Goal: Task Accomplishment & Management: Manage account settings

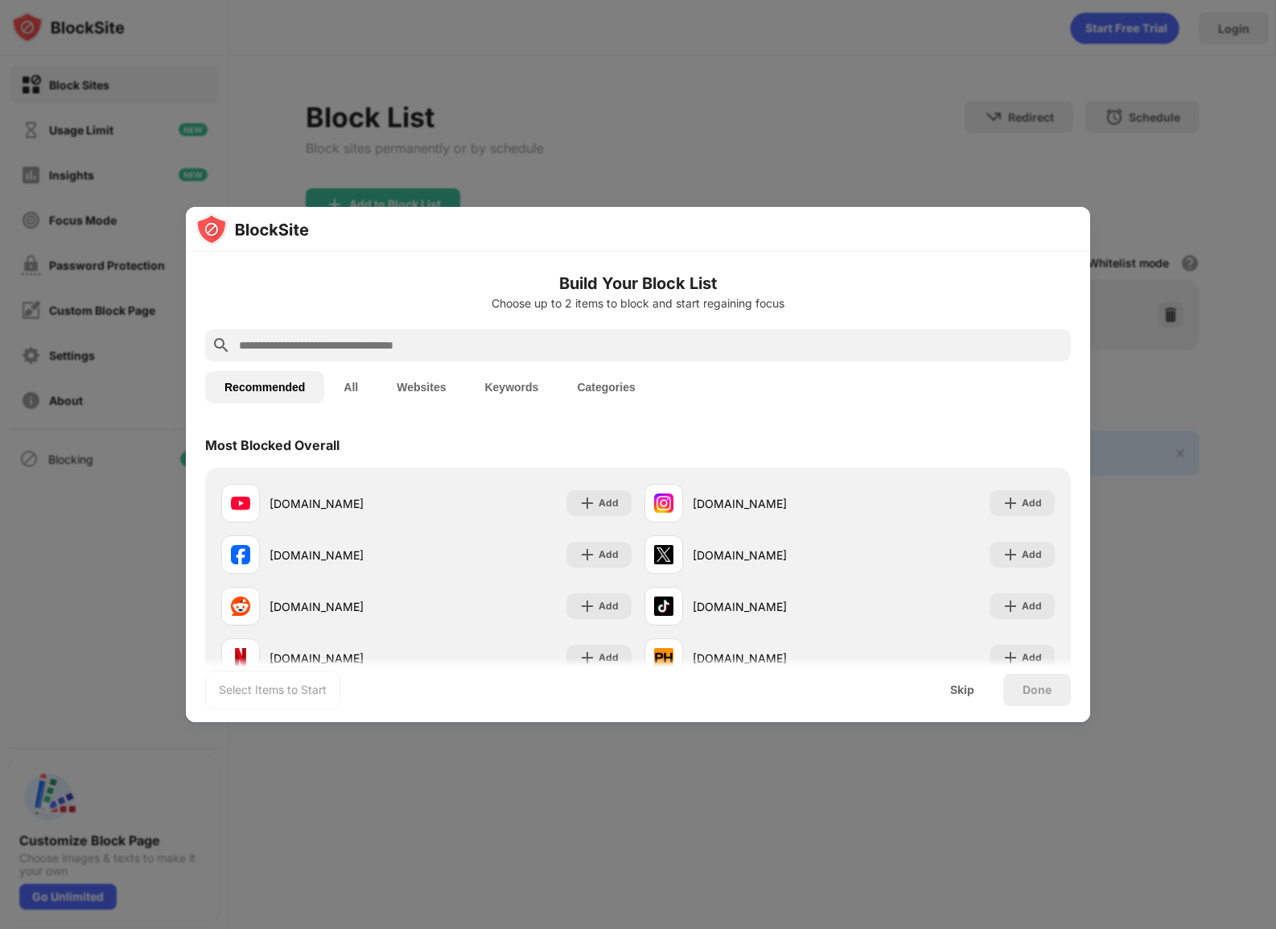
click at [553, 339] on input "text" at bounding box center [650, 345] width 827 height 19
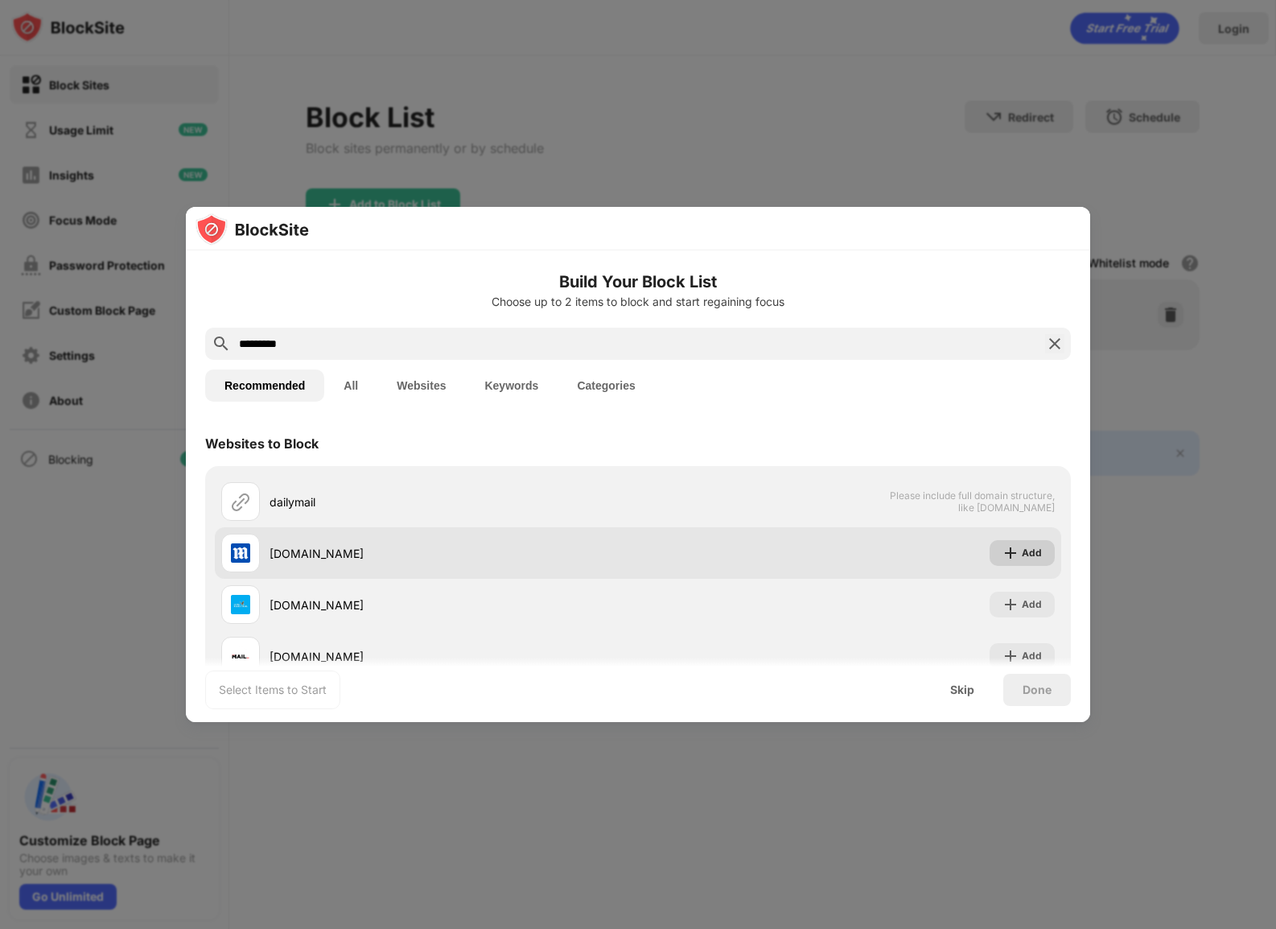
type input "*********"
click at [1003, 548] on img at bounding box center [1011, 553] width 16 height 16
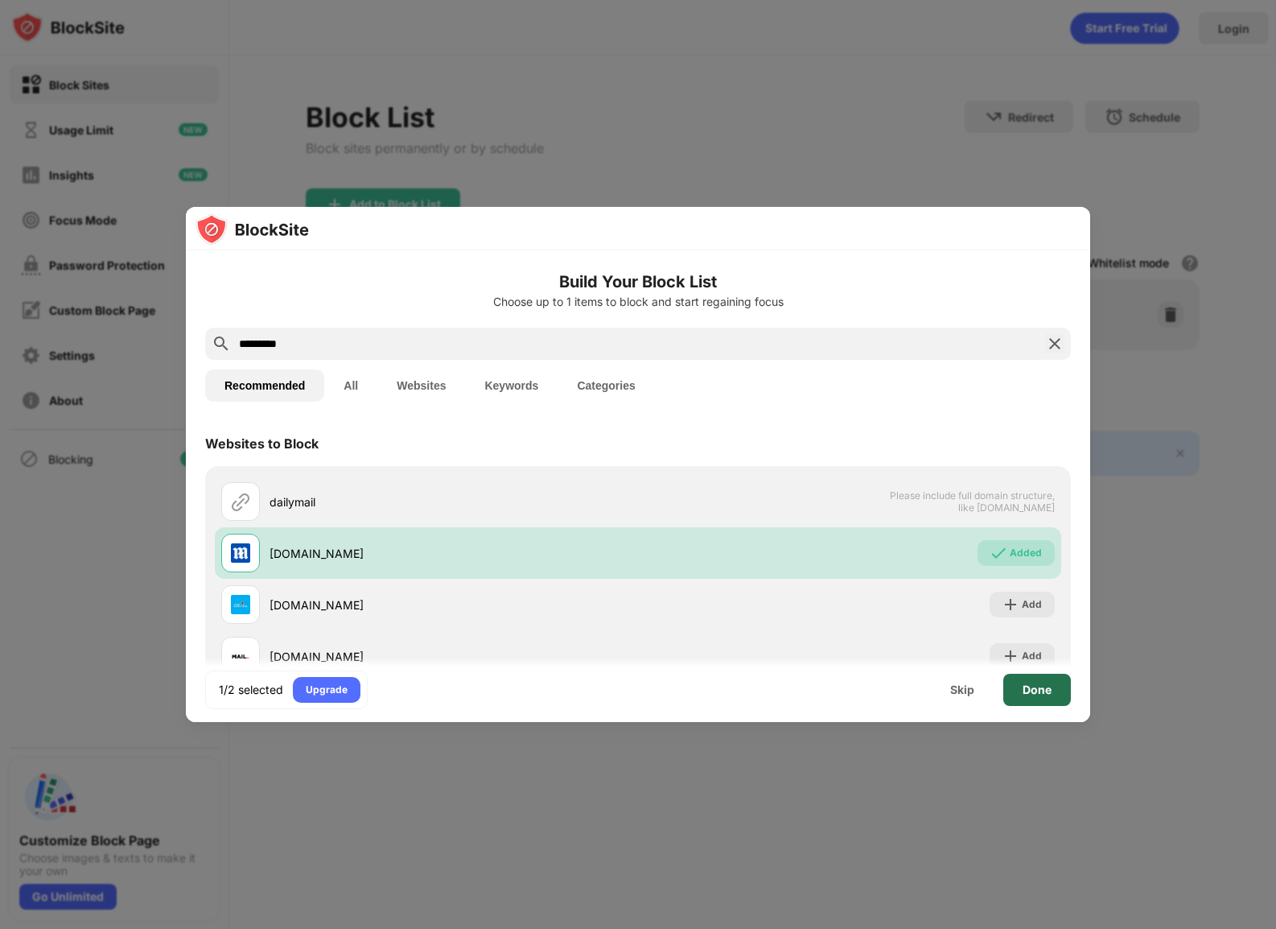
click at [1033, 695] on div "Done" at bounding box center [1038, 690] width 68 height 32
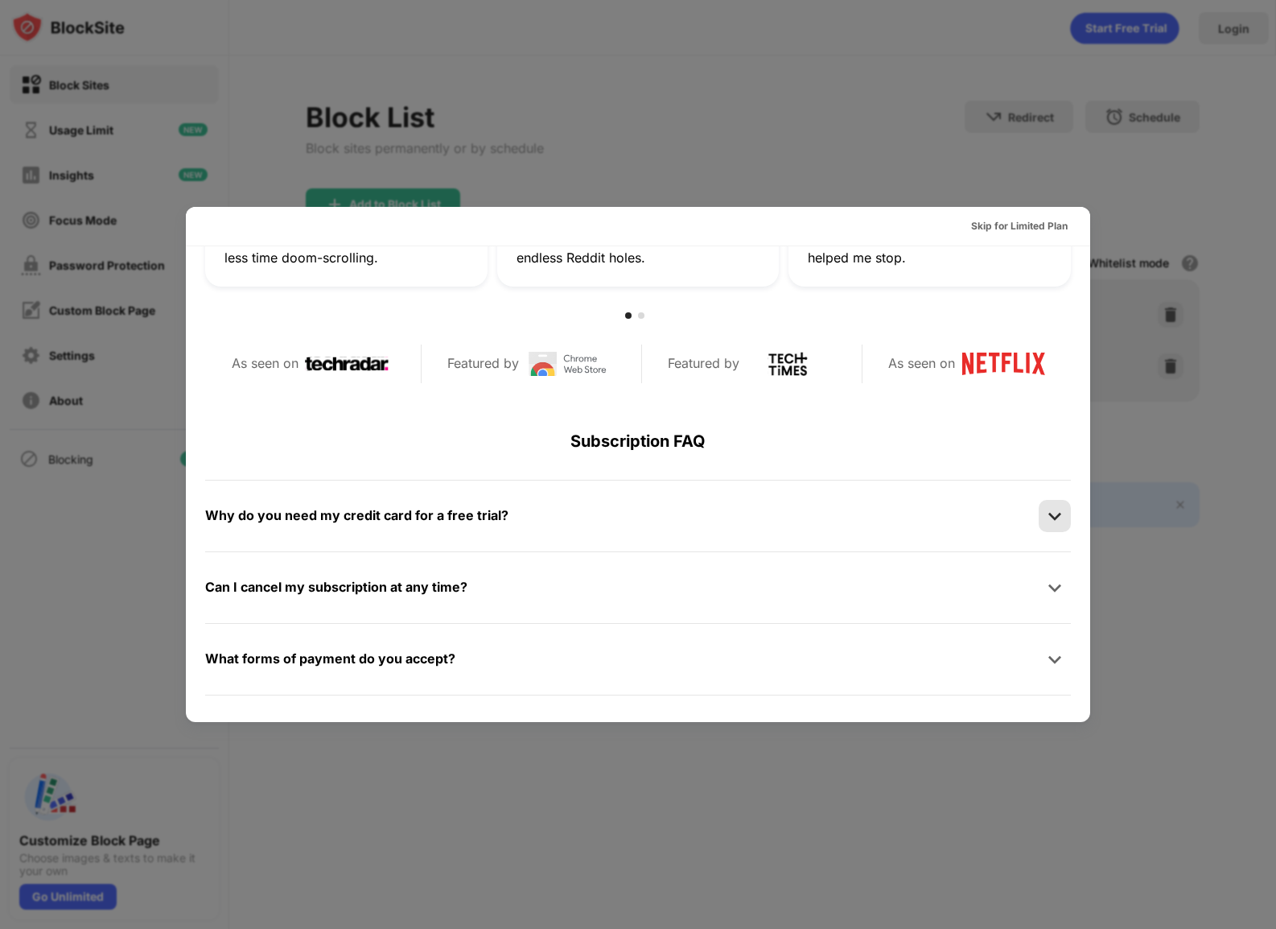
scroll to position [785, 0]
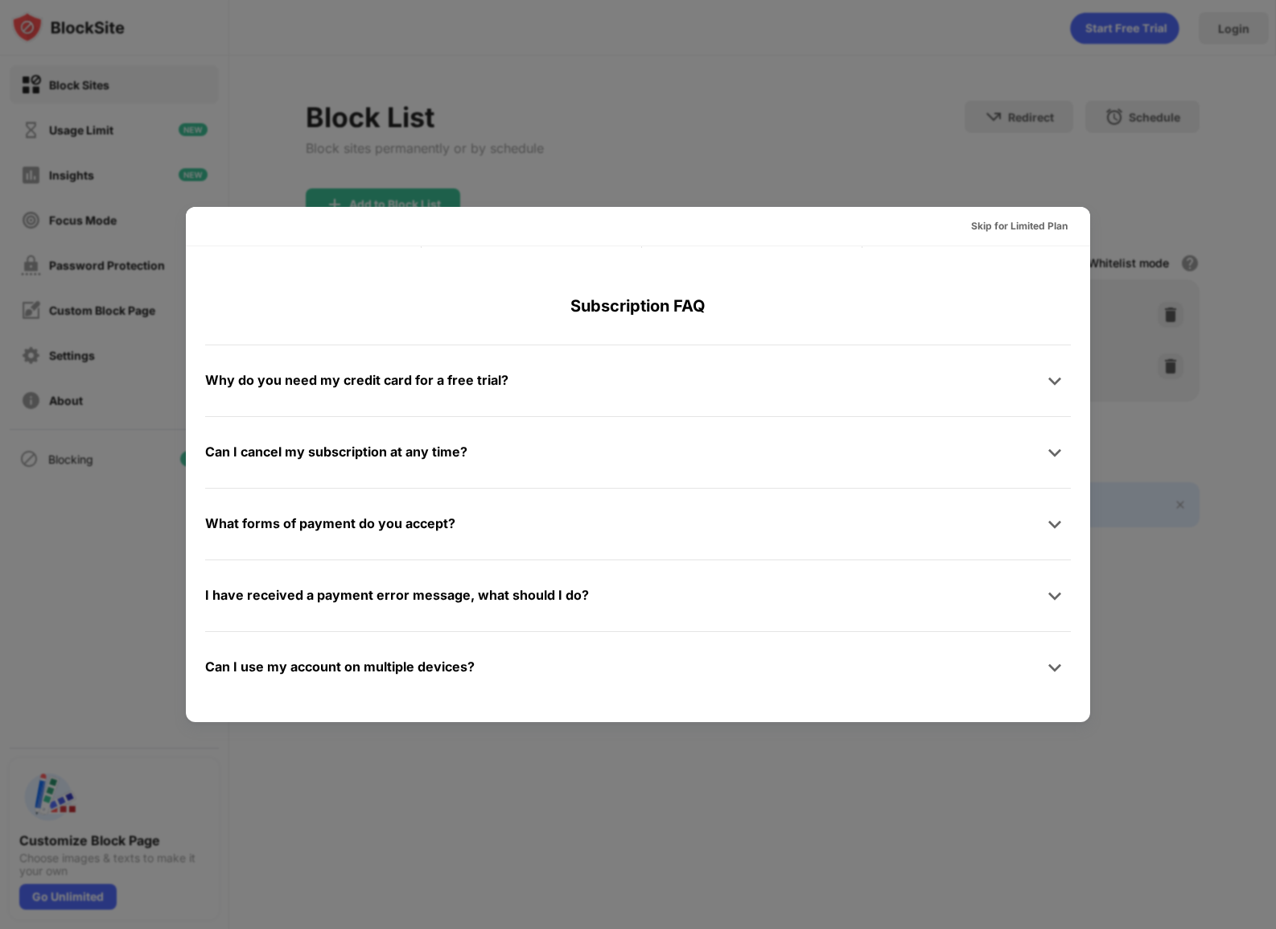
click at [868, 113] on div at bounding box center [638, 464] width 1276 height 929
click at [812, 126] on div at bounding box center [638, 464] width 1276 height 929
click at [838, 162] on div at bounding box center [638, 464] width 1276 height 929
click at [838, 161] on div at bounding box center [638, 464] width 1276 height 929
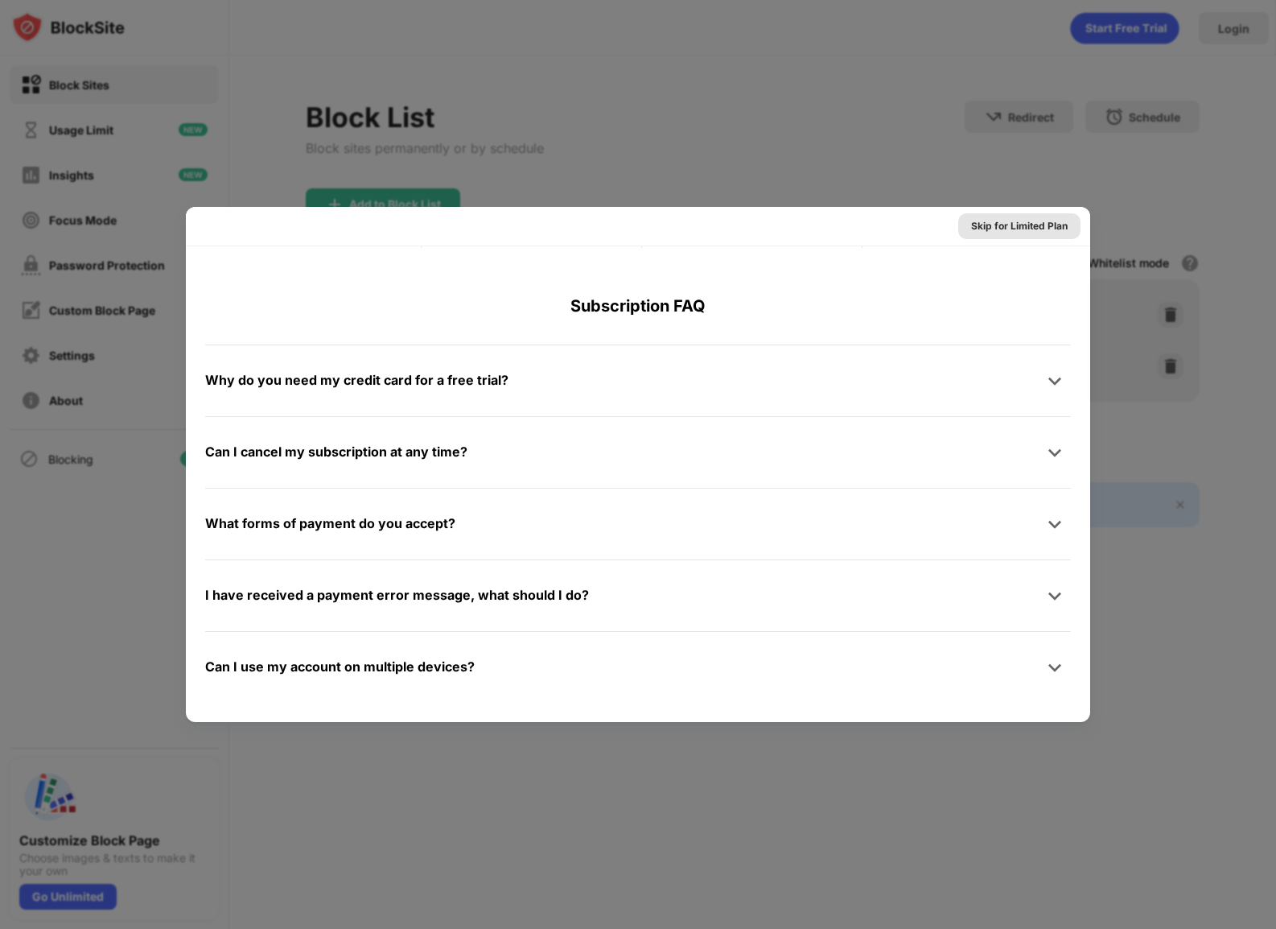
click at [1031, 226] on div "Skip for Limited Plan" at bounding box center [1019, 226] width 97 height 16
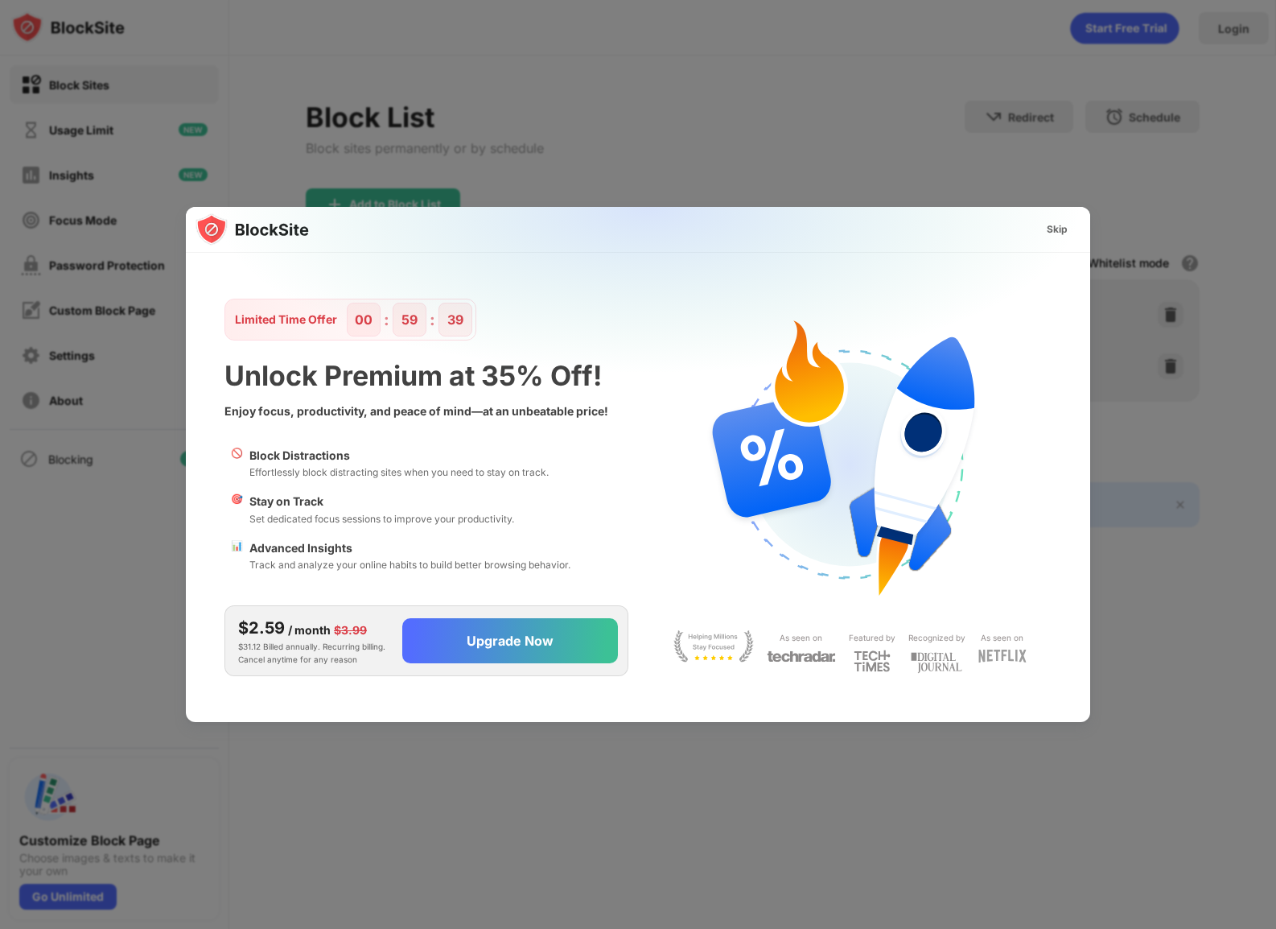
scroll to position [0, 0]
click at [1045, 235] on div "Skip" at bounding box center [1057, 229] width 47 height 26
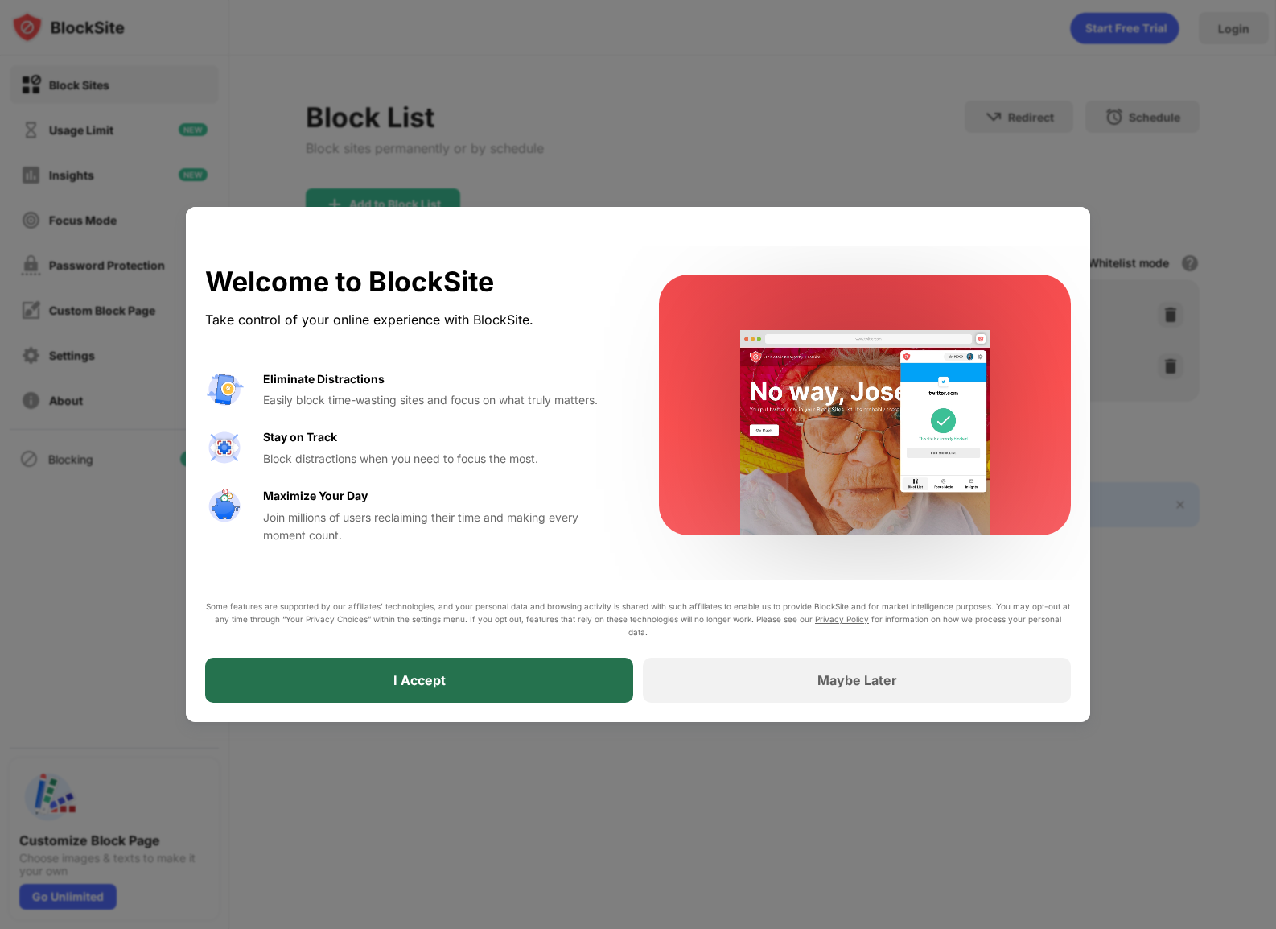
click at [582, 674] on div "I Accept" at bounding box center [419, 679] width 428 height 45
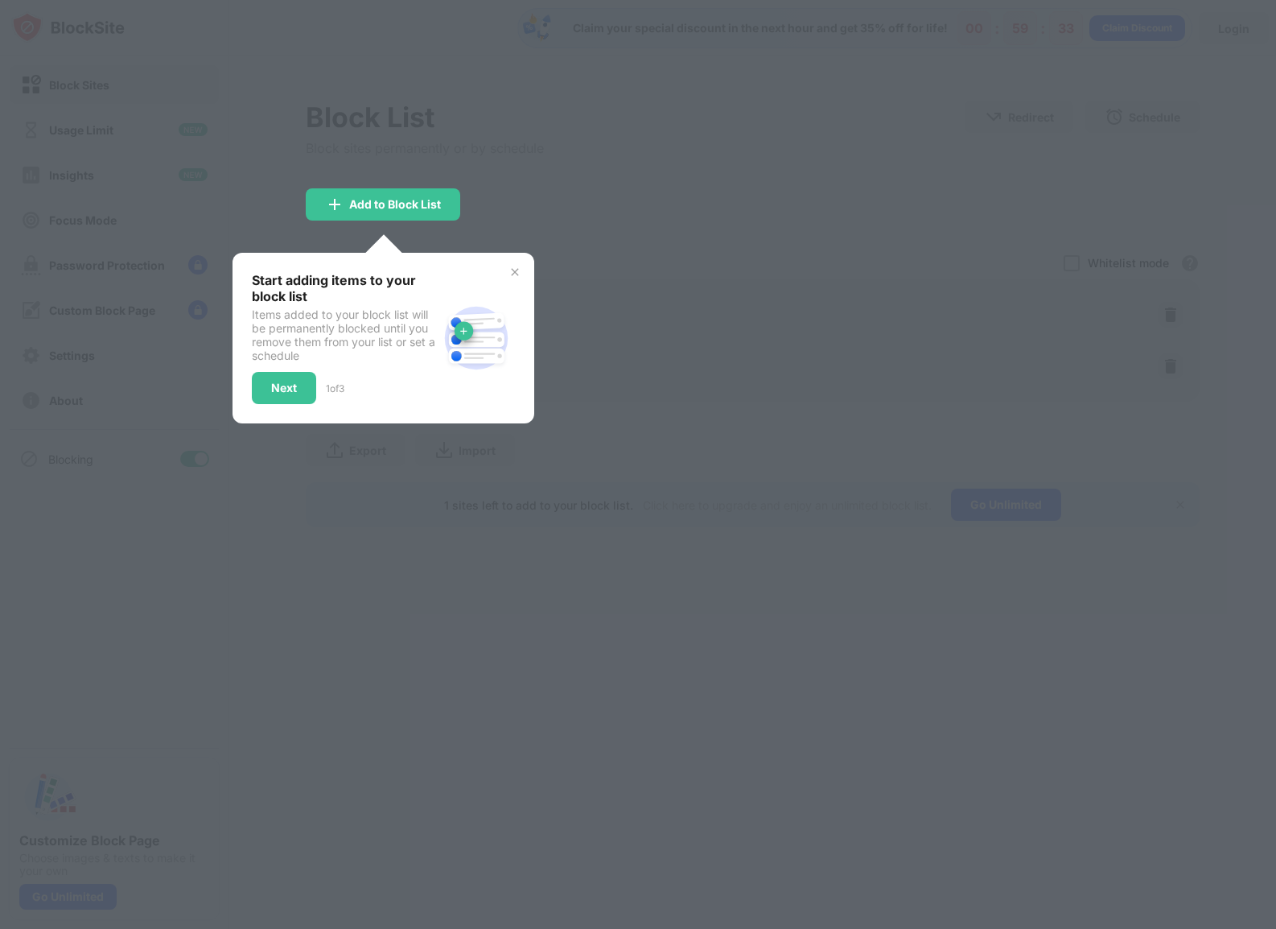
click at [606, 686] on div at bounding box center [638, 464] width 1276 height 929
click at [307, 386] on div "Next" at bounding box center [284, 388] width 64 height 32
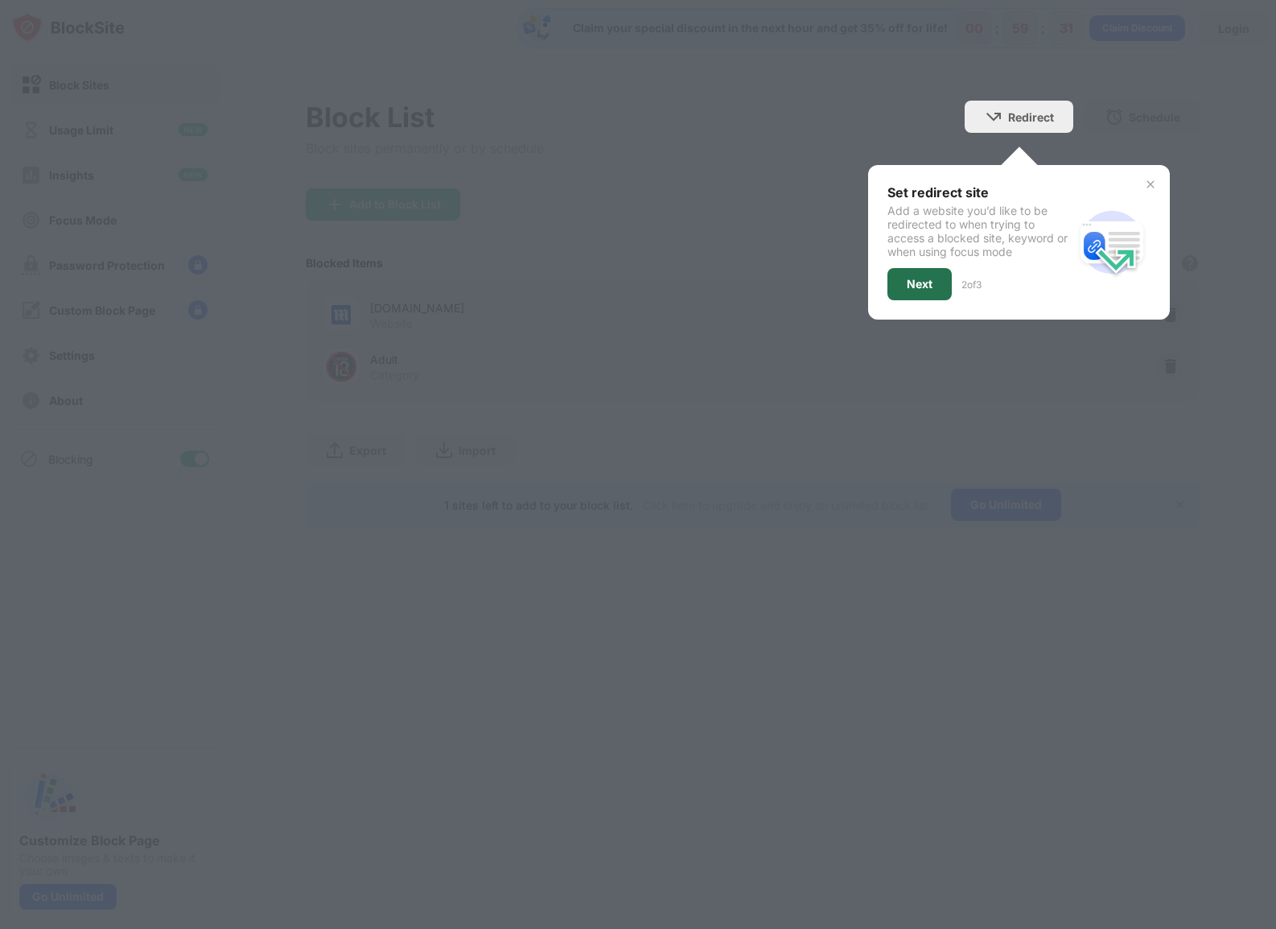
click at [944, 274] on div "Next" at bounding box center [920, 284] width 64 height 32
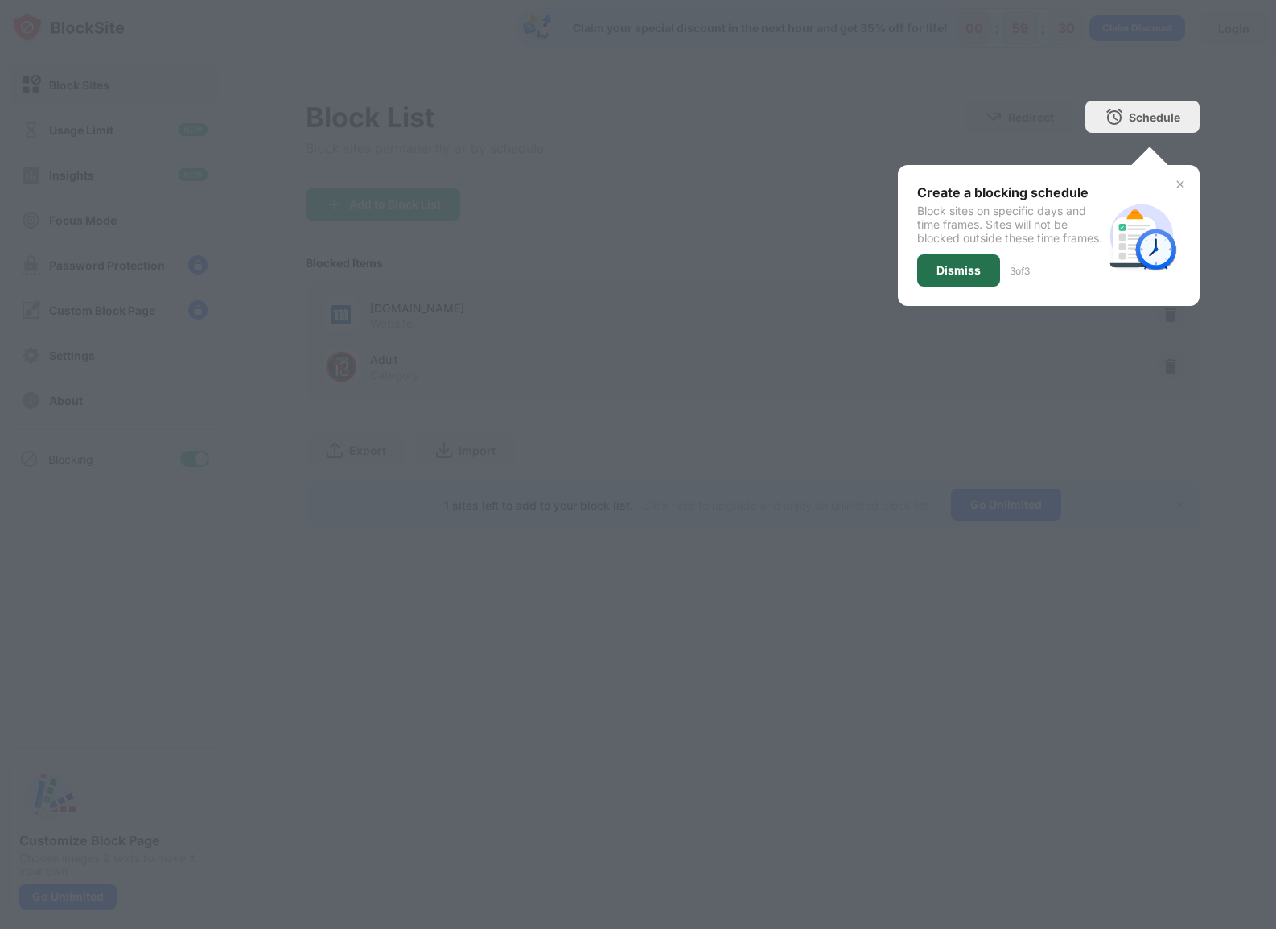
click at [961, 277] on div "Dismiss" at bounding box center [959, 270] width 44 height 13
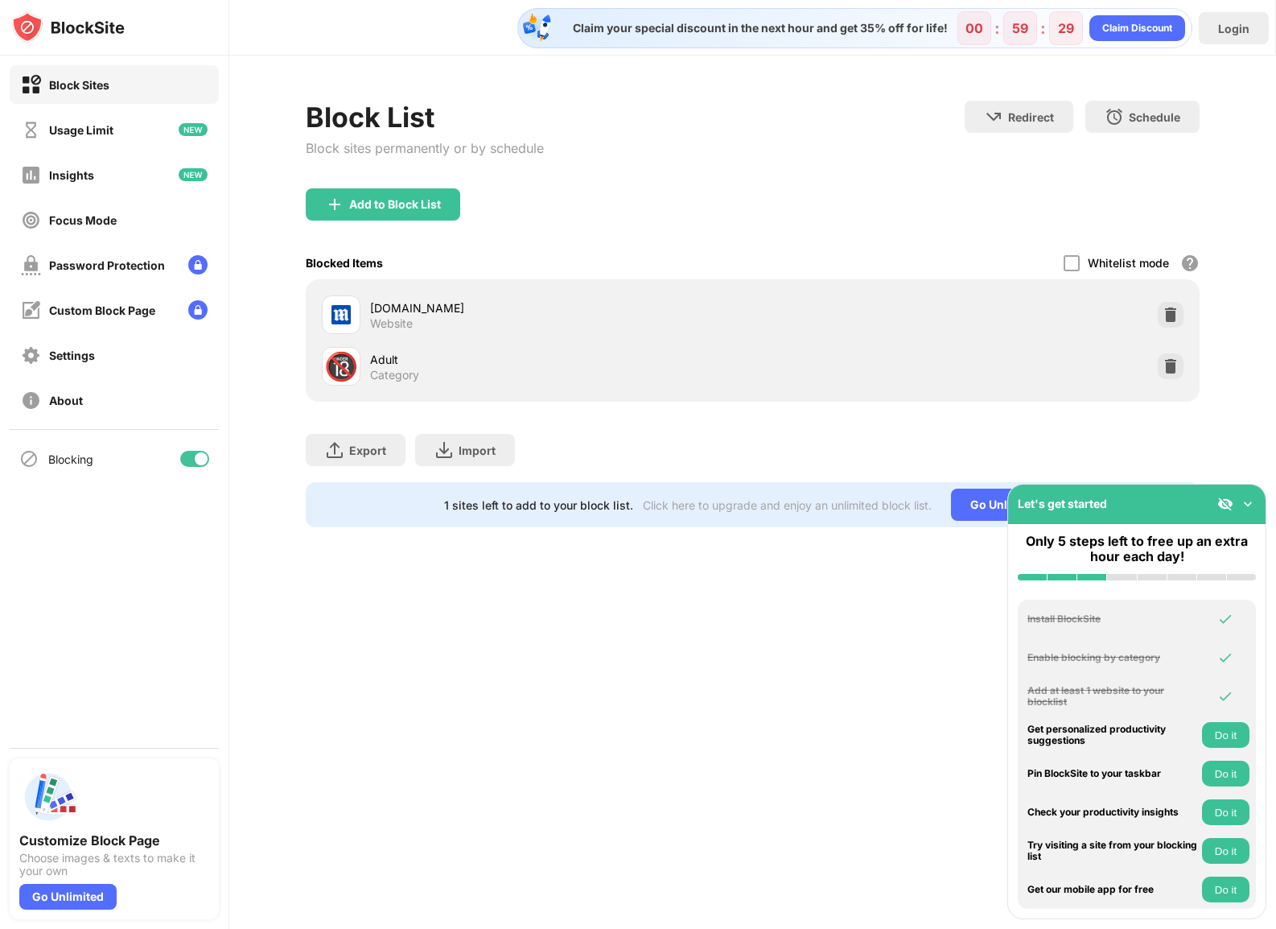
click at [711, 737] on div "Claim your special discount in the next hour and get 35% off for life! 00 : 59 …" at bounding box center [752, 464] width 1047 height 929
click at [1247, 498] on img at bounding box center [1248, 504] width 16 height 16
